Goal: Complete application form

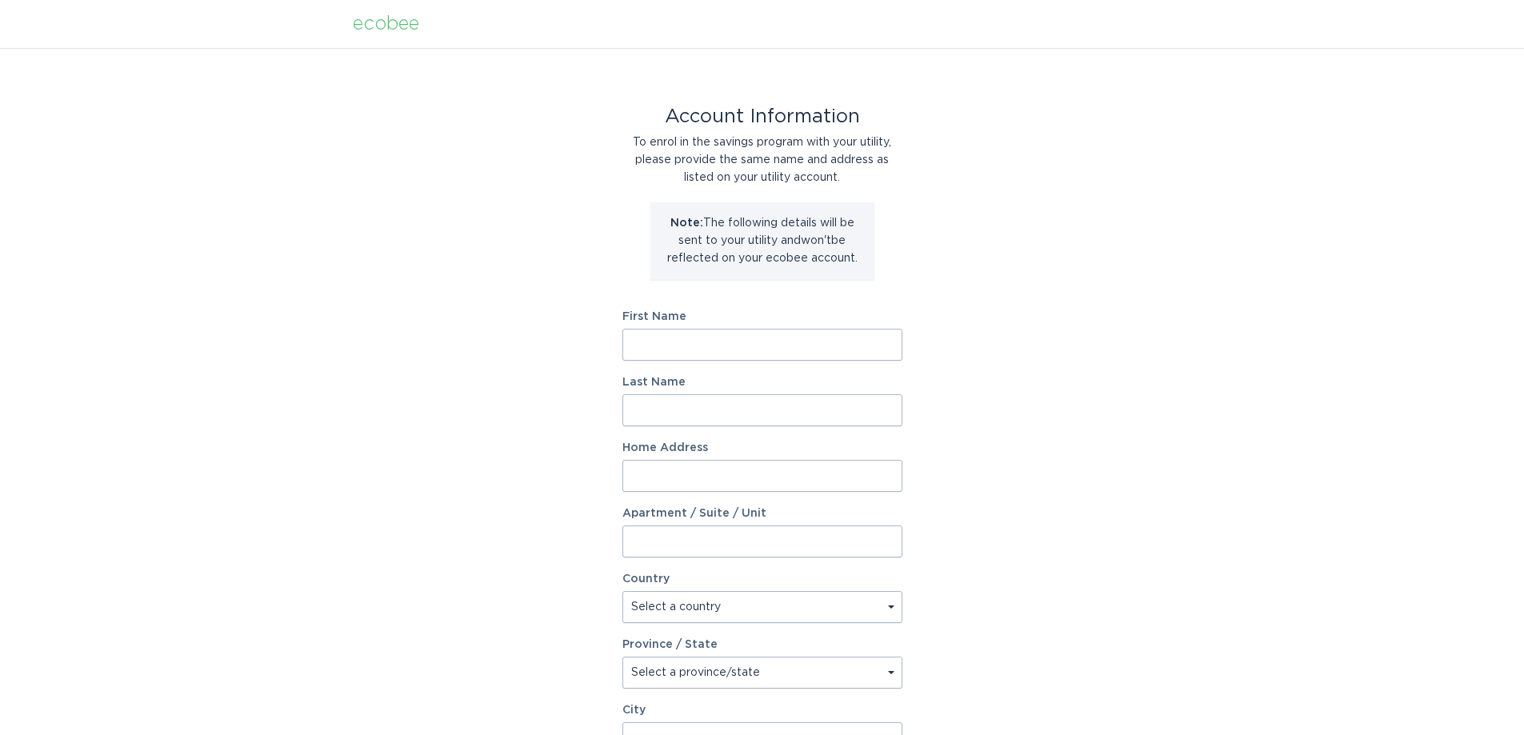
click at [715, 342] on input "First Name" at bounding box center [763, 345] width 280 height 32
type input "[PERSON_NAME]"
type input "[STREET_ADDRESS]"
select select "US"
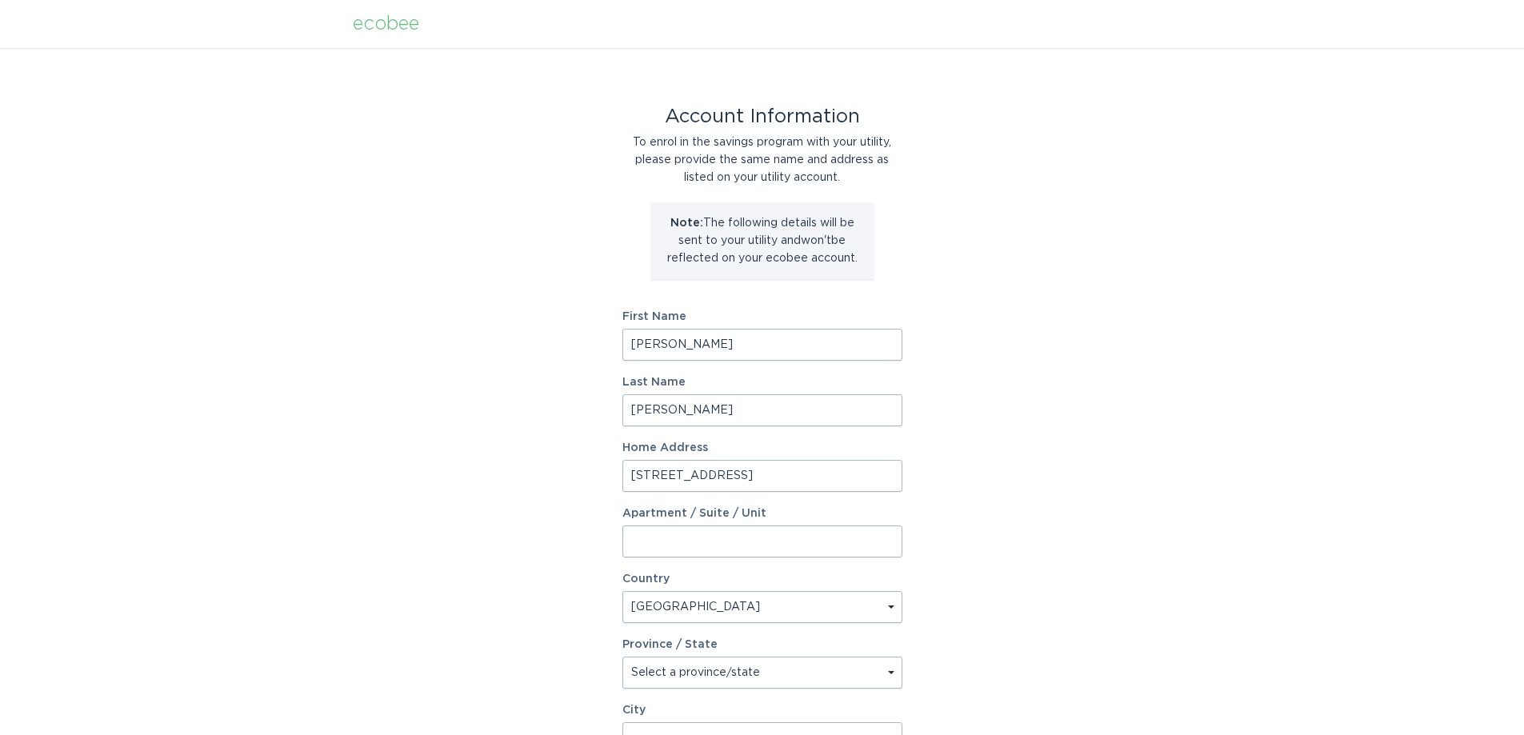
type input "GOLDSBORO"
type input "27534"
select select "NC"
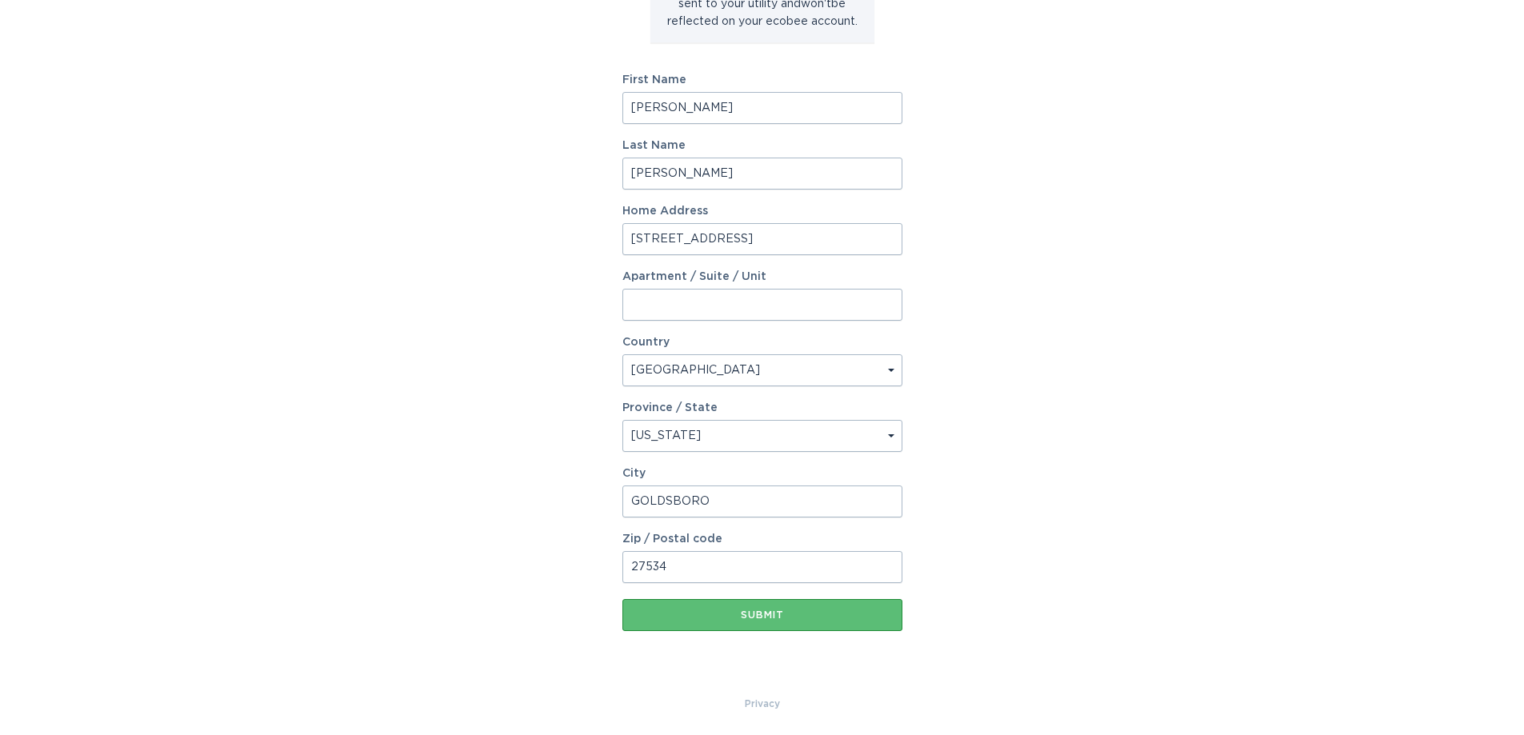
scroll to position [238, 0]
click at [792, 615] on div "Submit" at bounding box center [763, 614] width 264 height 10
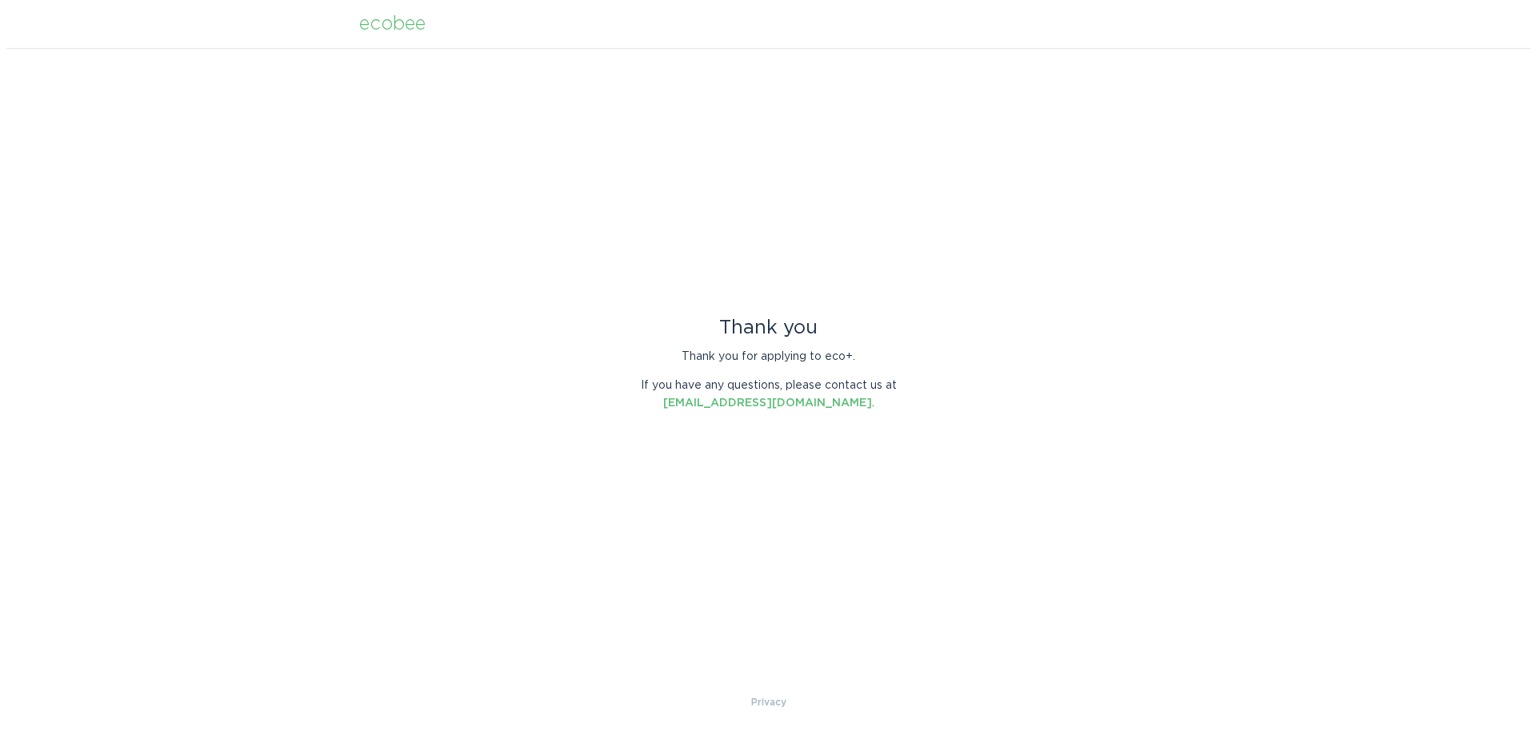
scroll to position [0, 0]
